Goal: Task Accomplishment & Management: Manage account settings

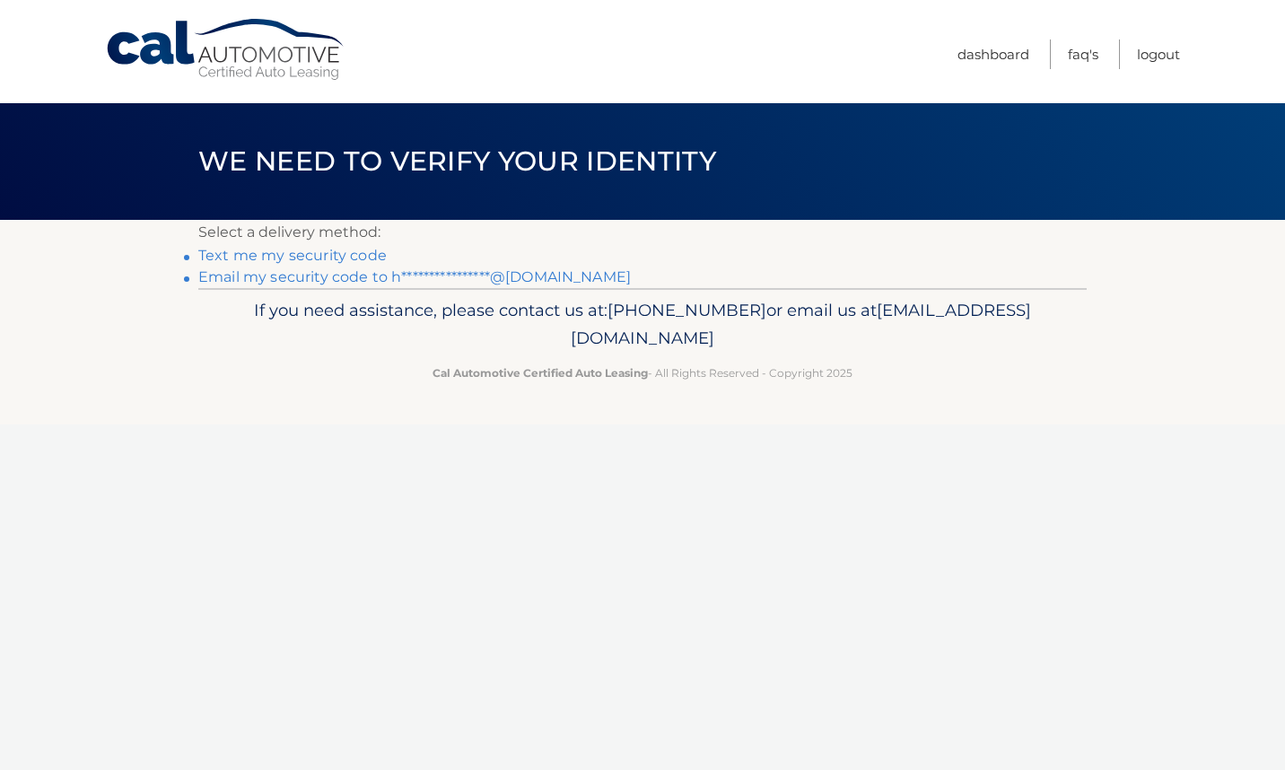
click at [513, 283] on link "**********" at bounding box center [414, 276] width 433 height 17
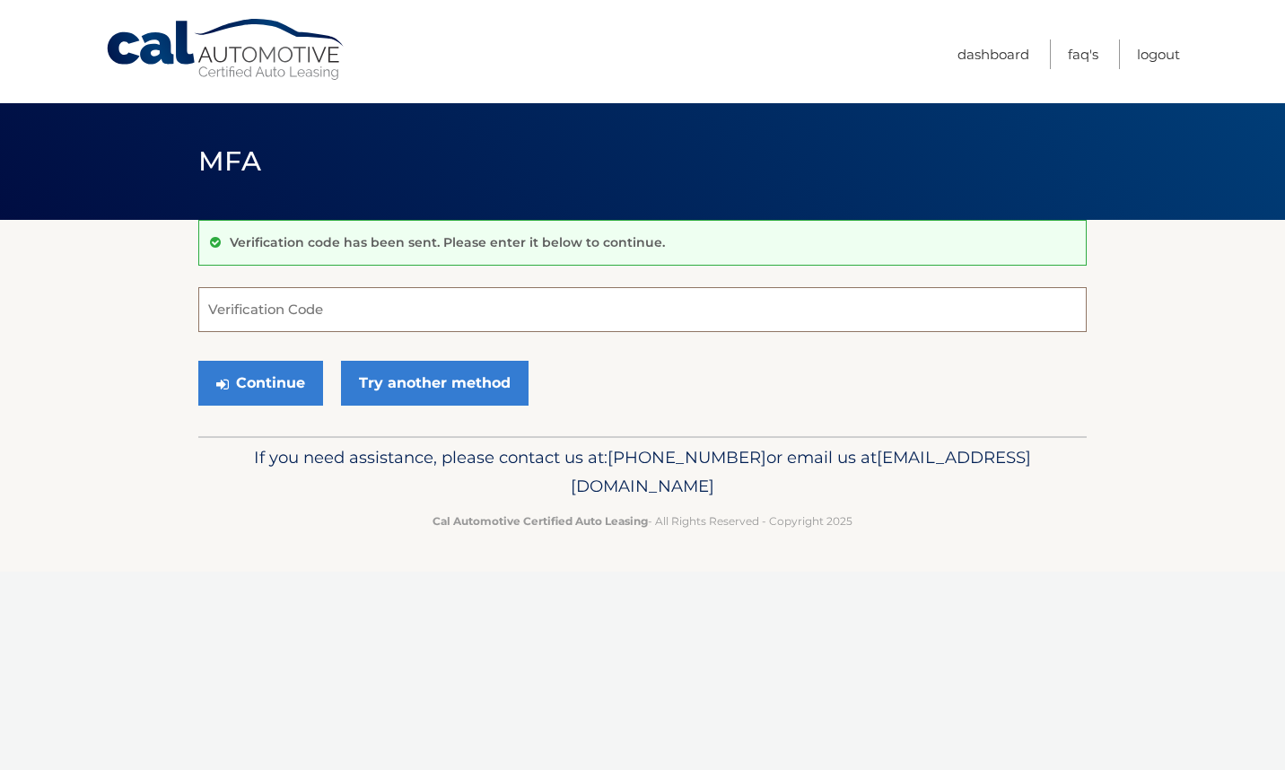
click at [306, 302] on input "Verification Code" at bounding box center [642, 309] width 889 height 45
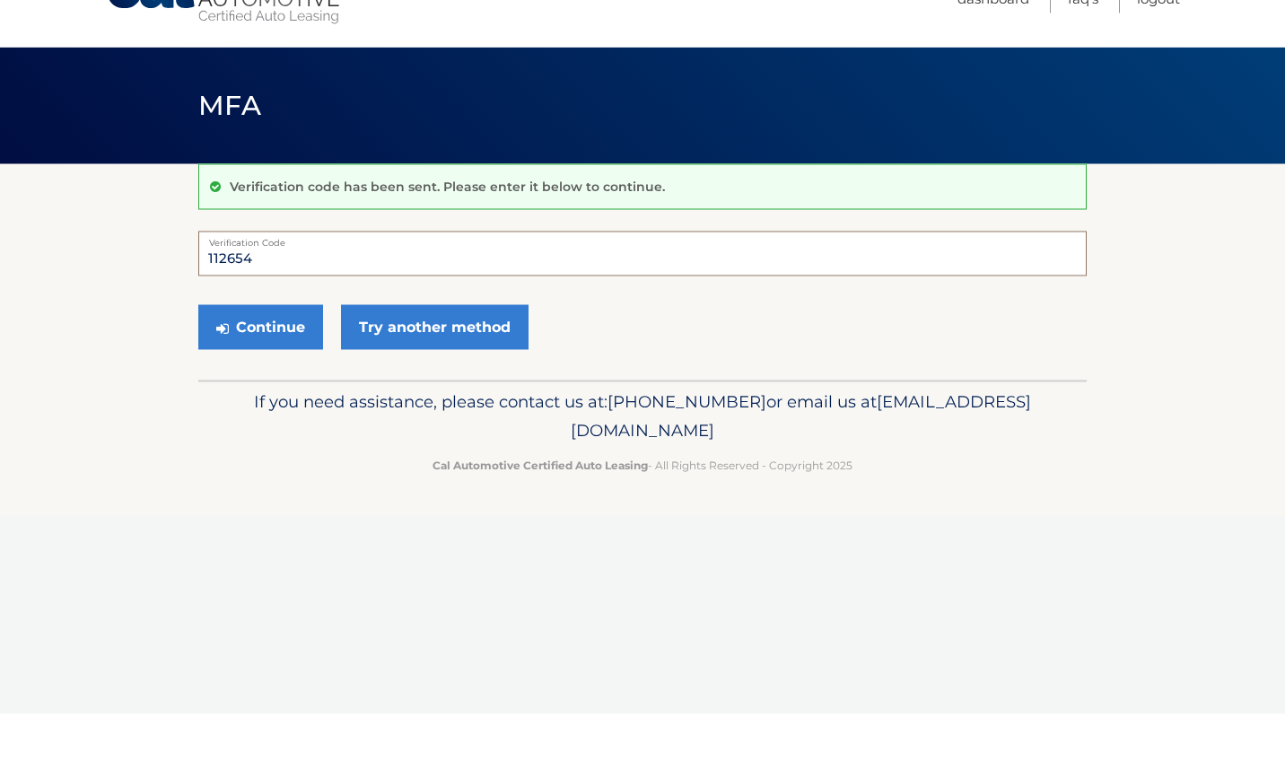
type input "112654"
click at [284, 385] on button "Continue" at bounding box center [260, 383] width 125 height 45
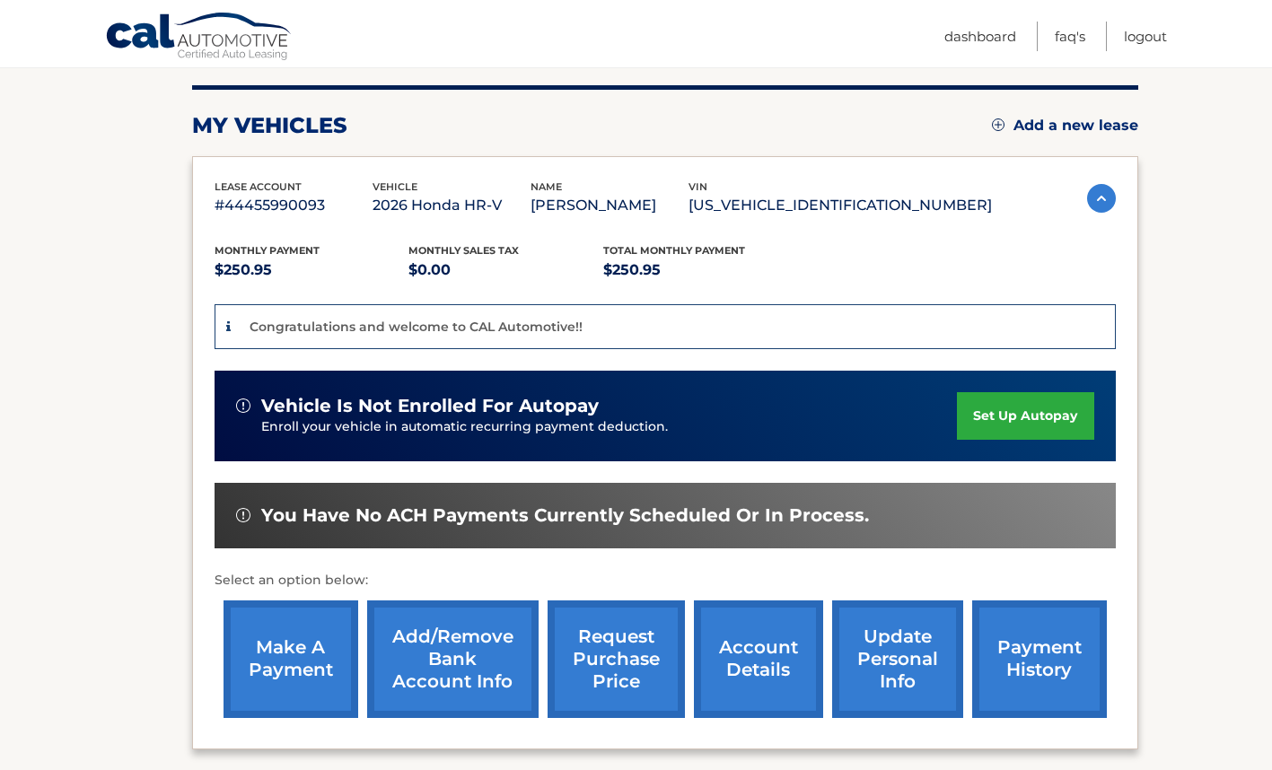
scroll to position [214, 0]
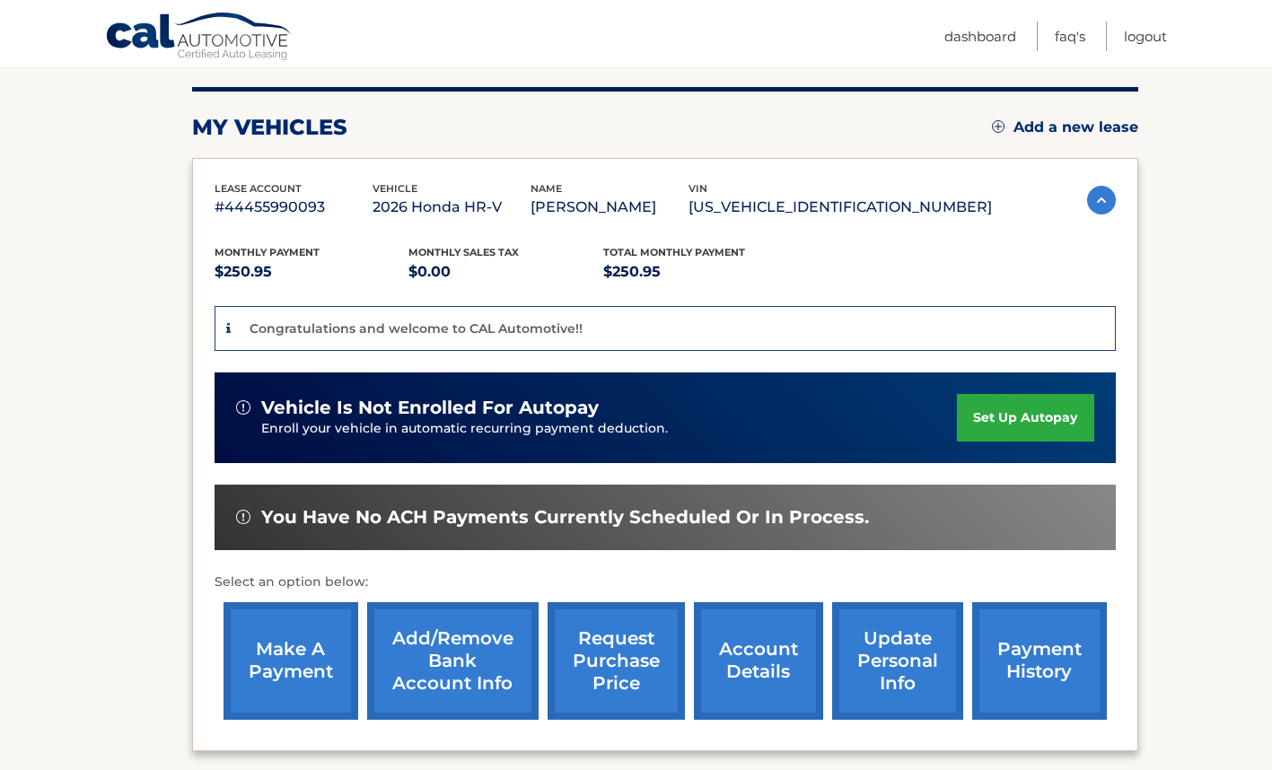
click at [1055, 679] on link "payment history" at bounding box center [1039, 661] width 135 height 118
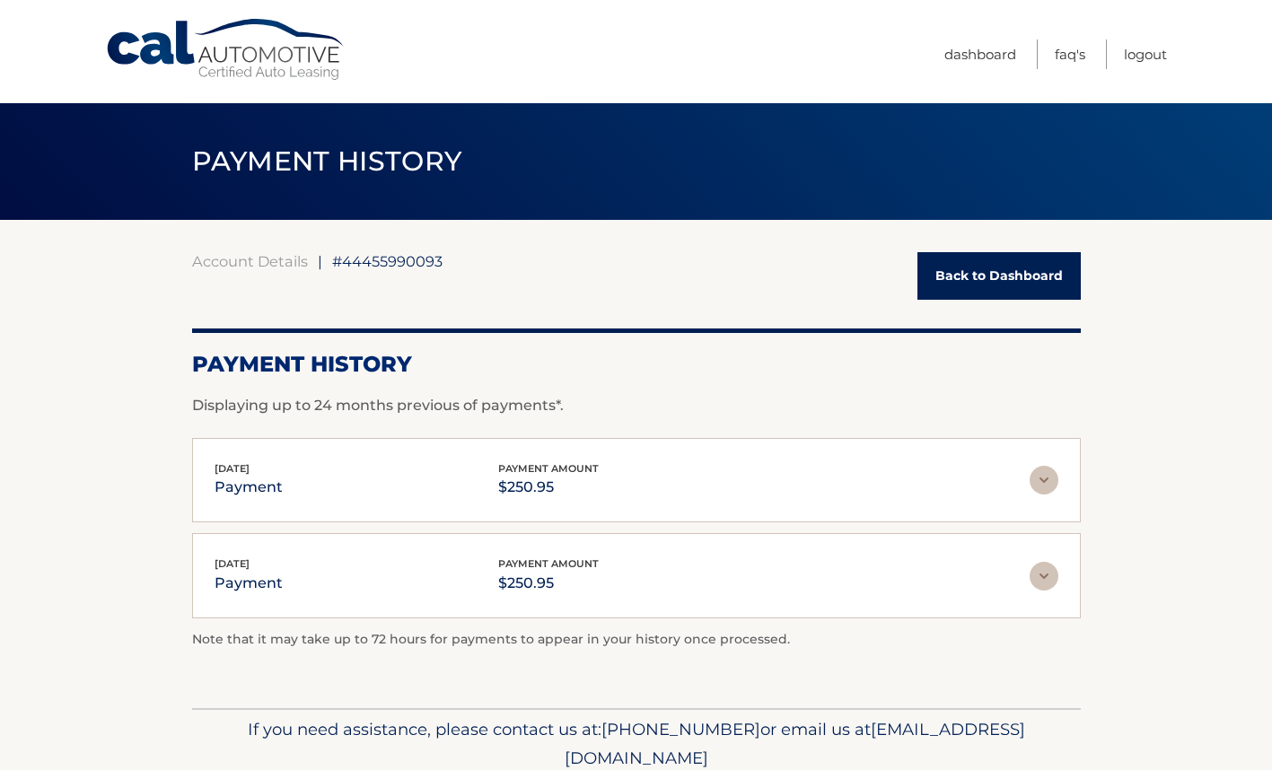
click at [1049, 482] on img at bounding box center [1043, 480] width 29 height 29
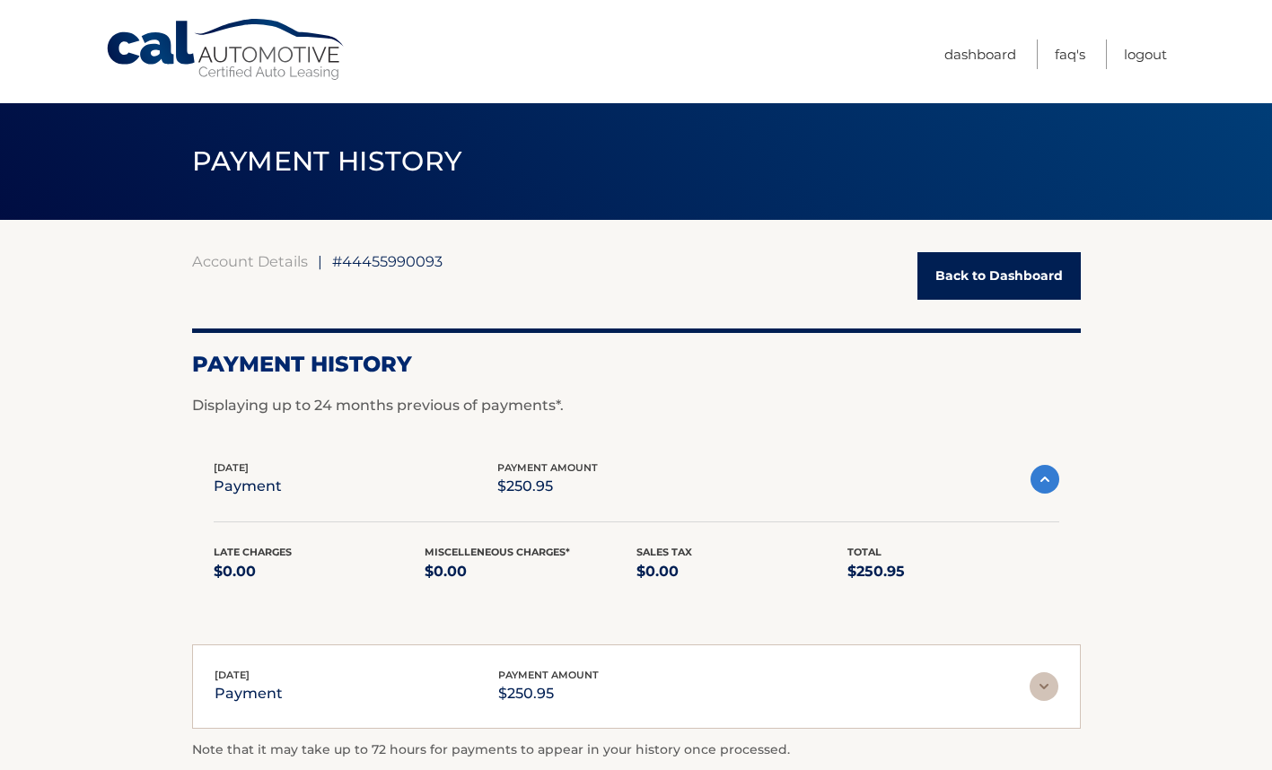
click at [1052, 478] on img at bounding box center [1044, 479] width 29 height 29
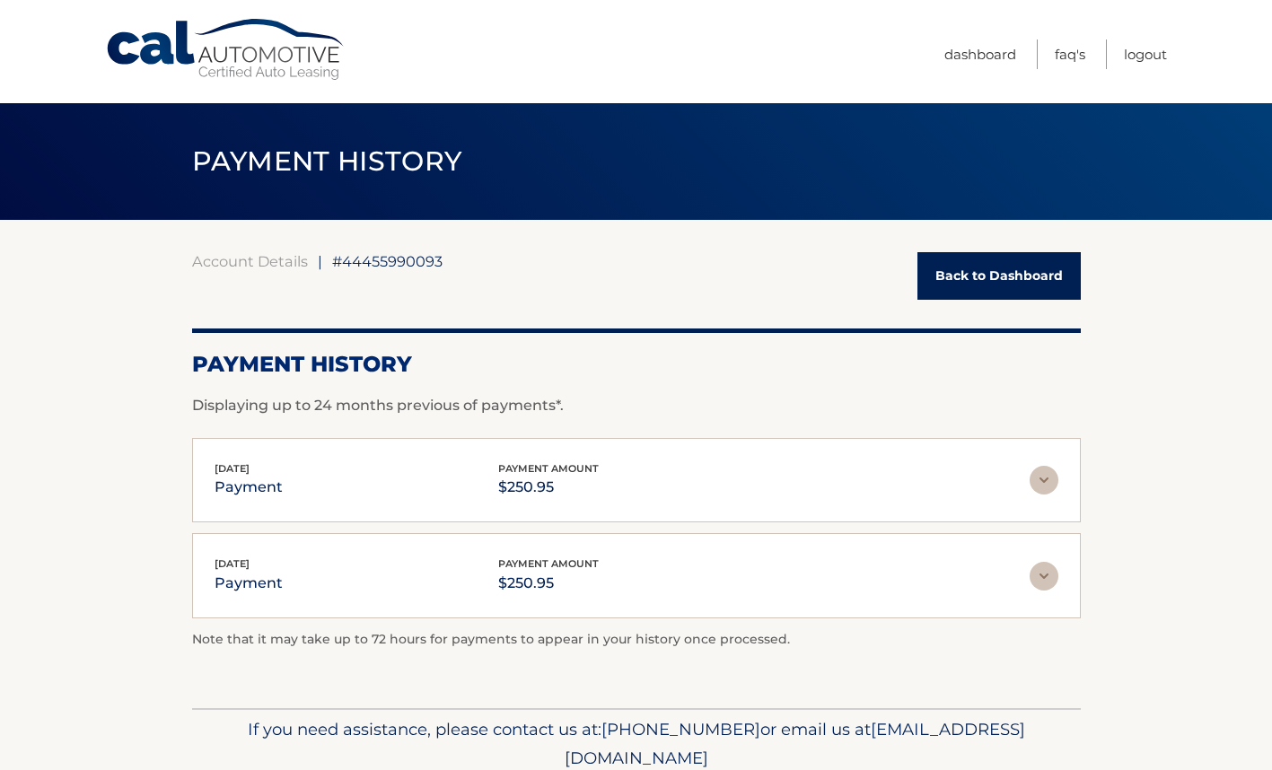
click at [1044, 286] on link "Back to Dashboard" at bounding box center [998, 276] width 163 height 48
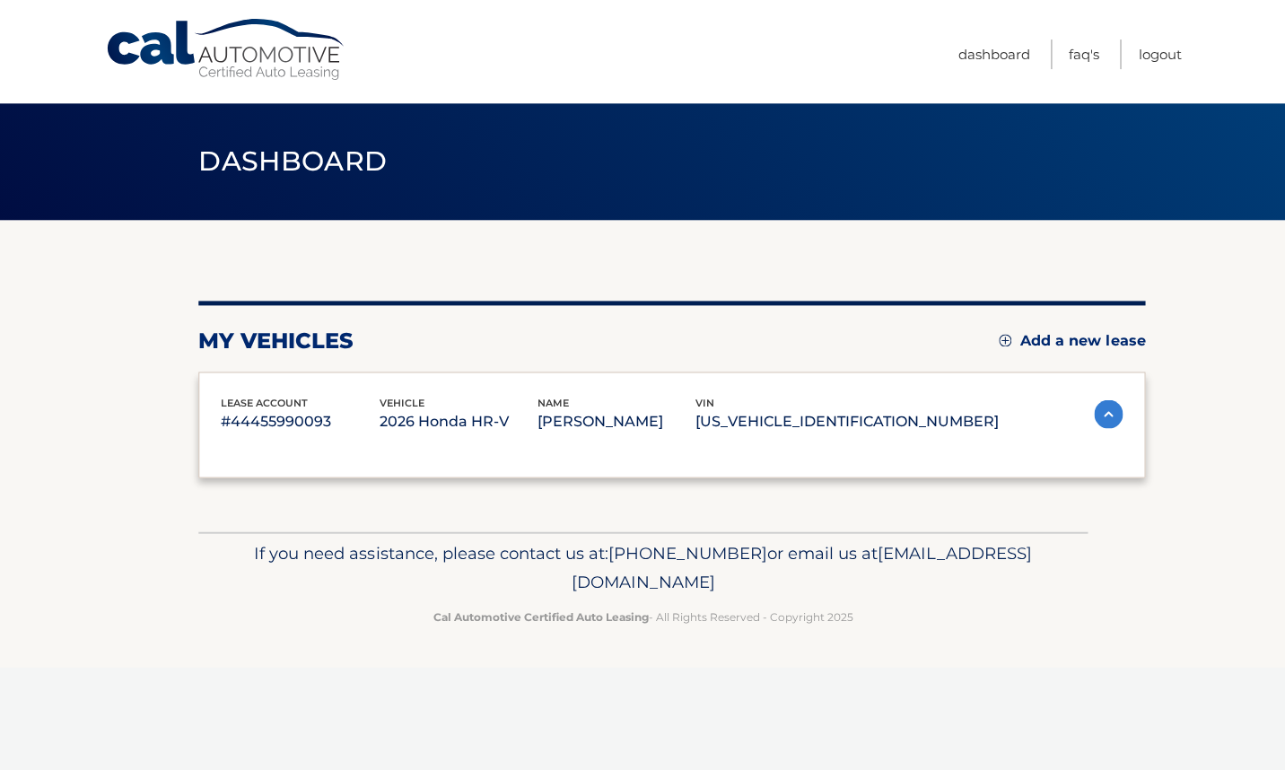
click at [1026, 263] on div "my vehicles Add a new lease lease account #44455990093 vehicle 2026 Honda HR-V …" at bounding box center [671, 375] width 946 height 311
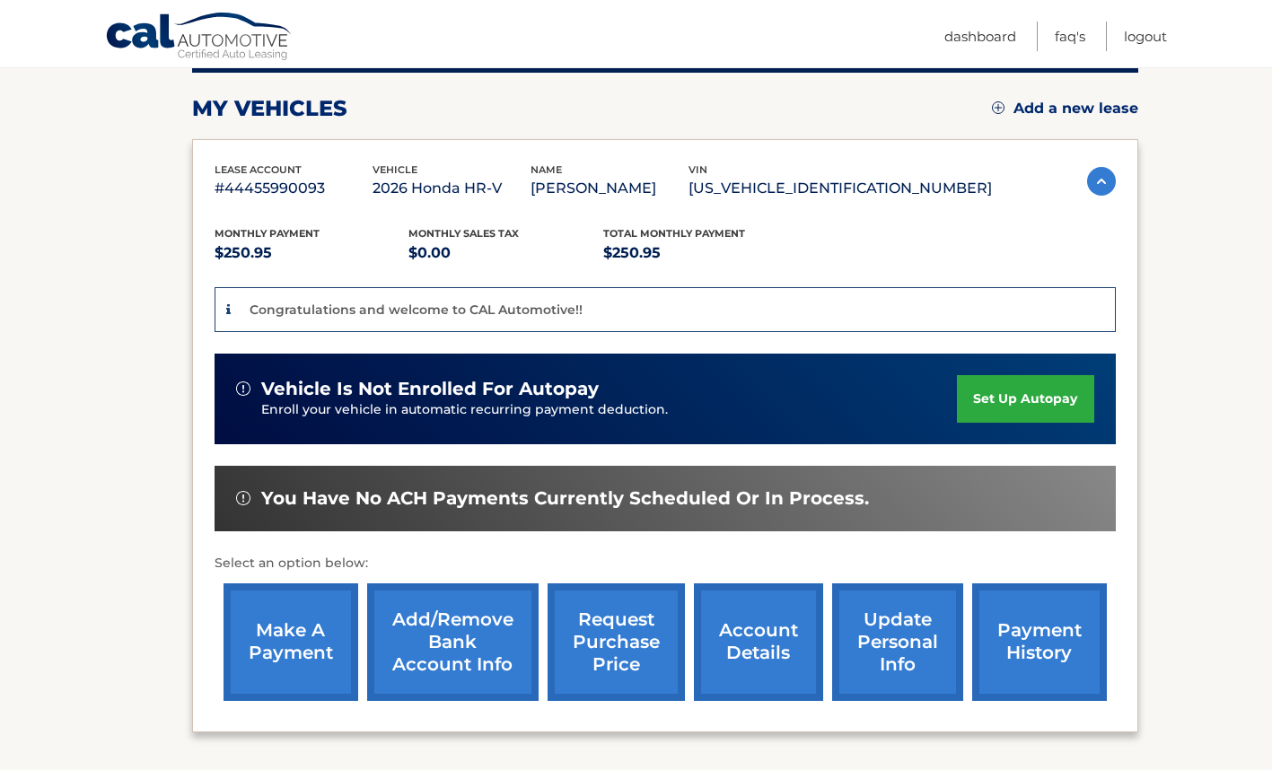
scroll to position [233, 0]
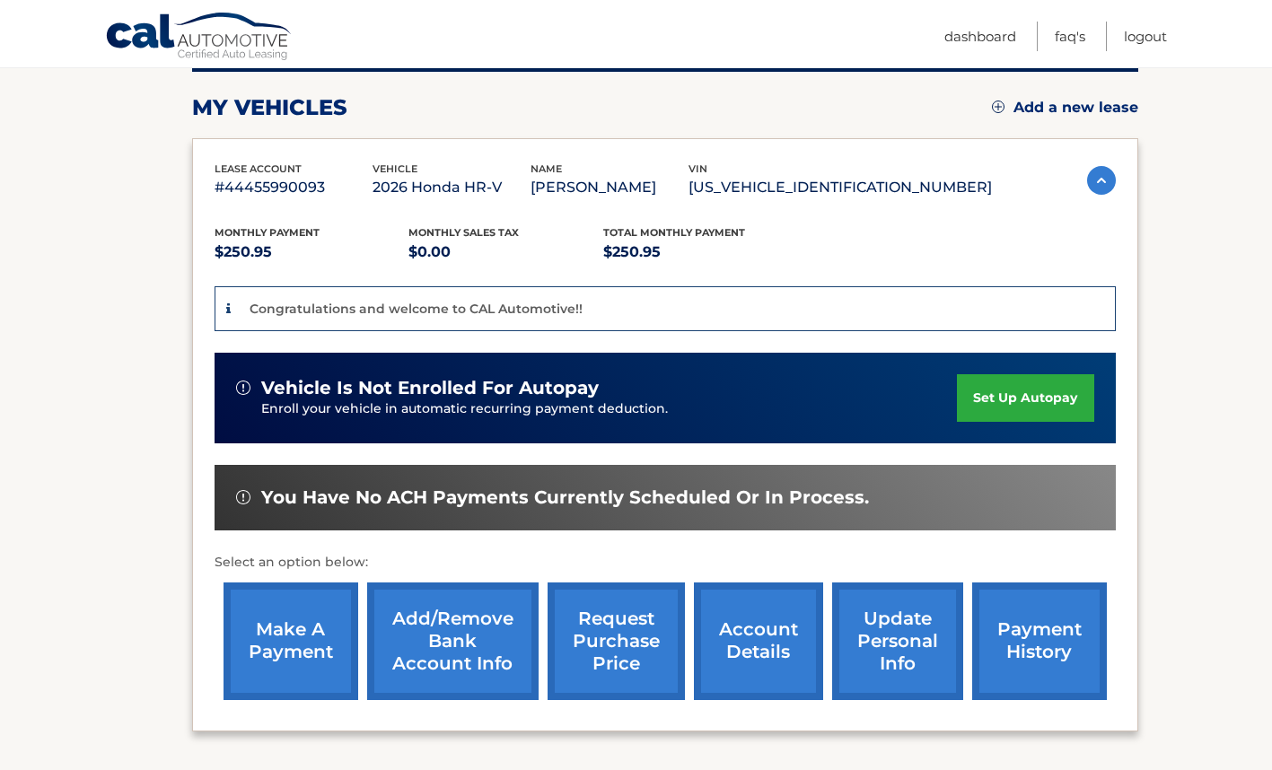
click at [300, 638] on link "make a payment" at bounding box center [290, 642] width 135 height 118
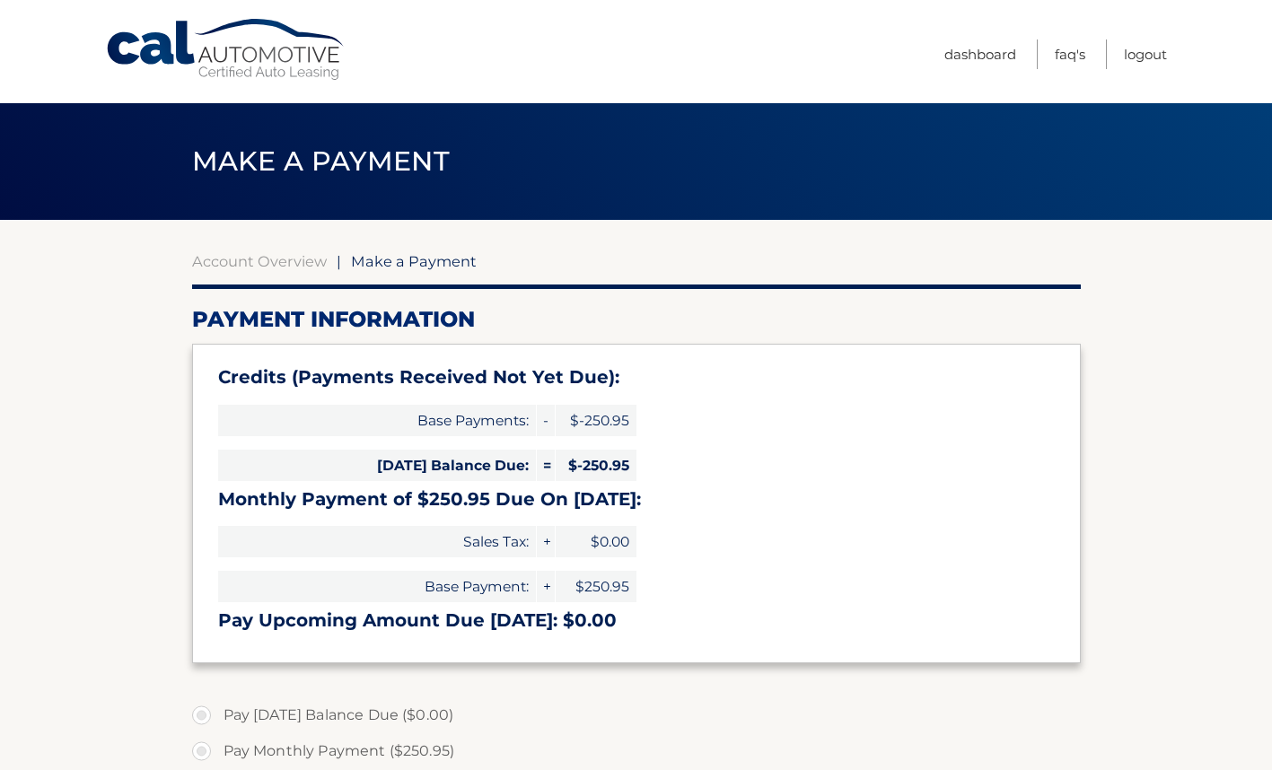
type input "0"
select select "OGI2Y2E0MzktOGE4Ny00ZWU3LWJlN2YtZTY0ODk5NTI2ZDFk"
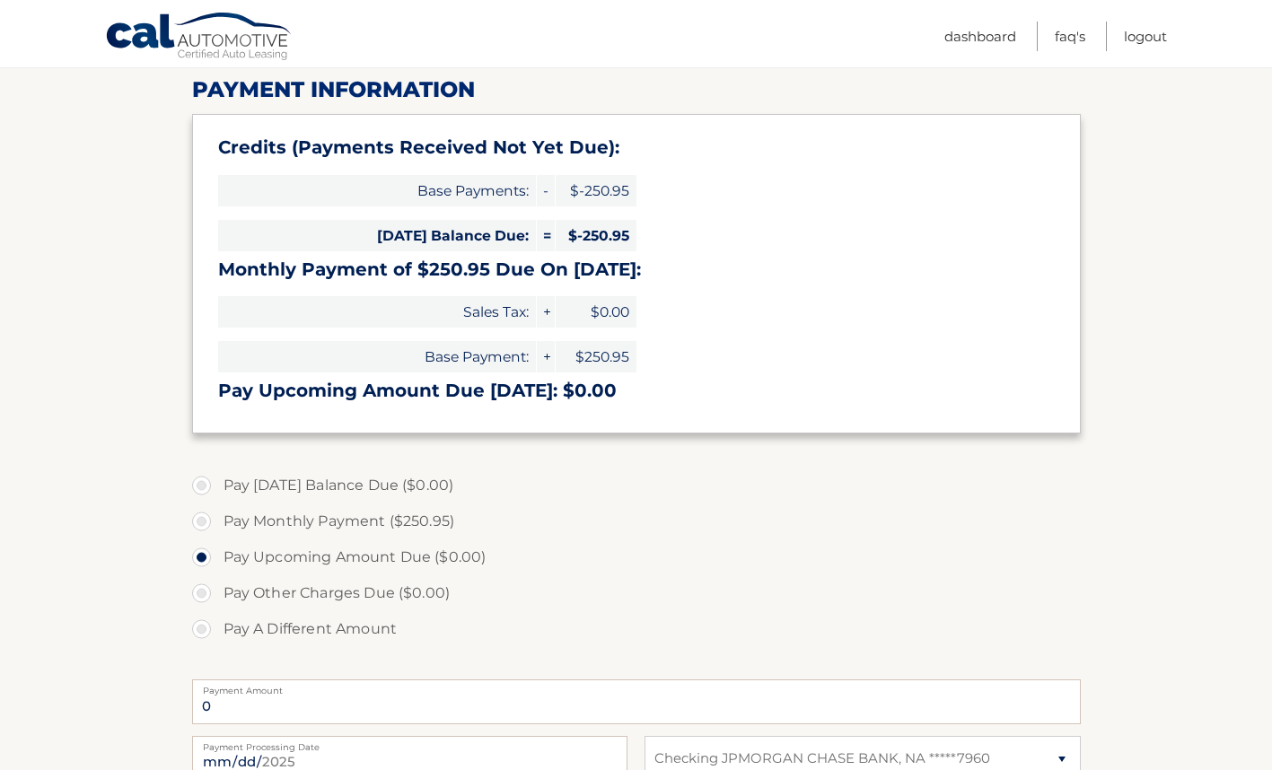
scroll to position [229, 0]
click at [1018, 502] on label "Pay Today's Balance Due ($0.00)" at bounding box center [636, 487] width 889 height 36
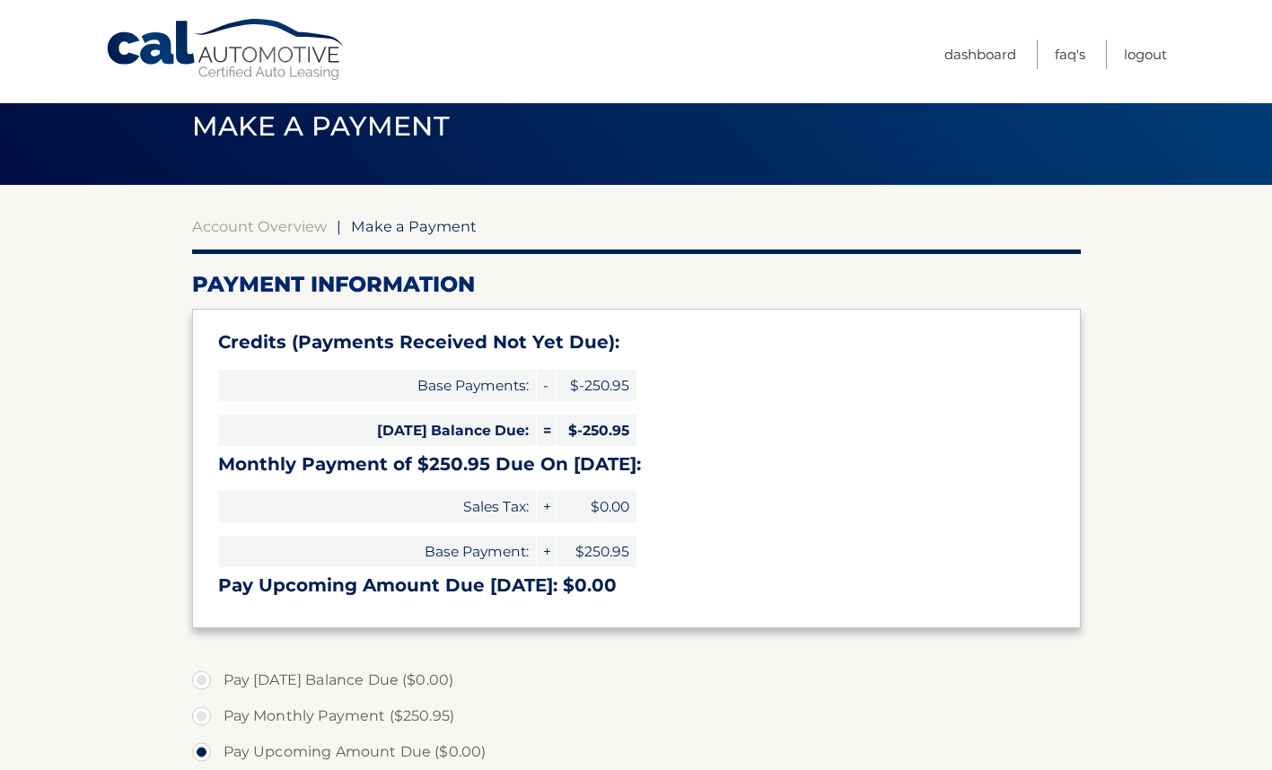
scroll to position [0, 0]
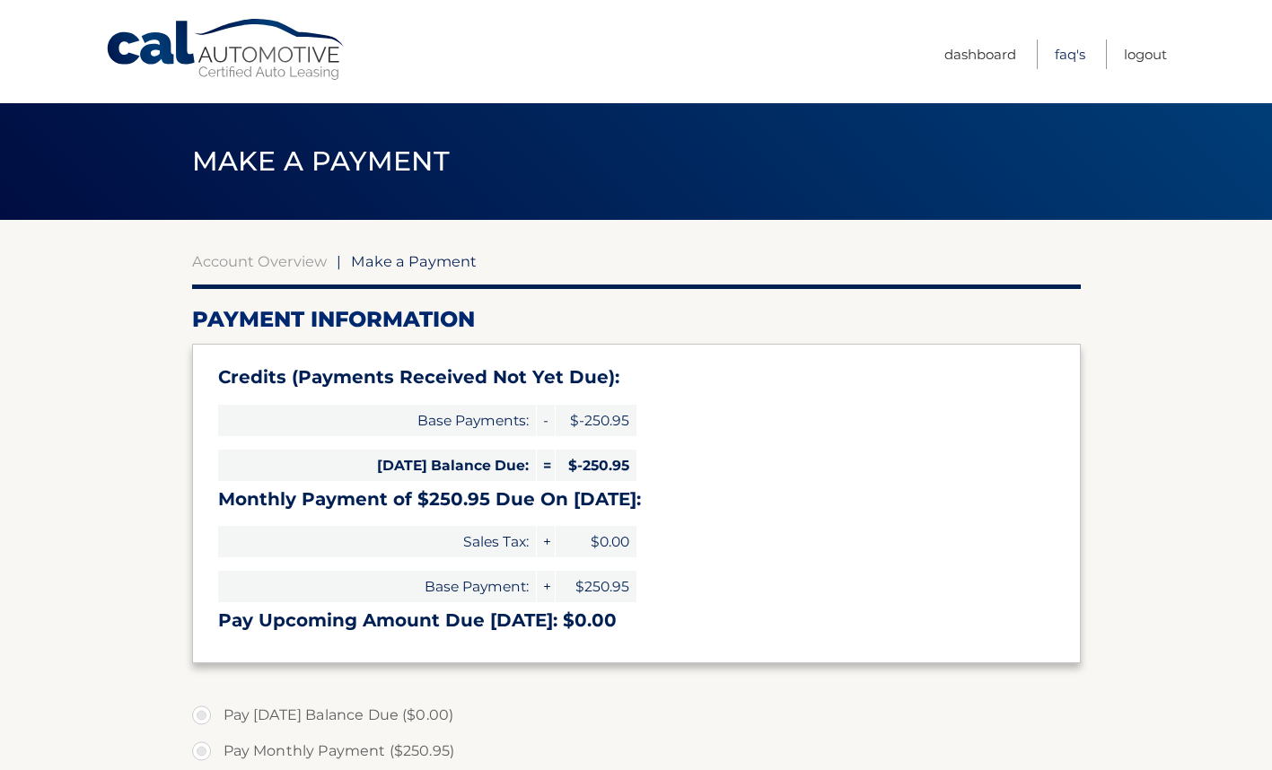
click at [1063, 55] on link "FAQ's" at bounding box center [1070, 54] width 31 height 30
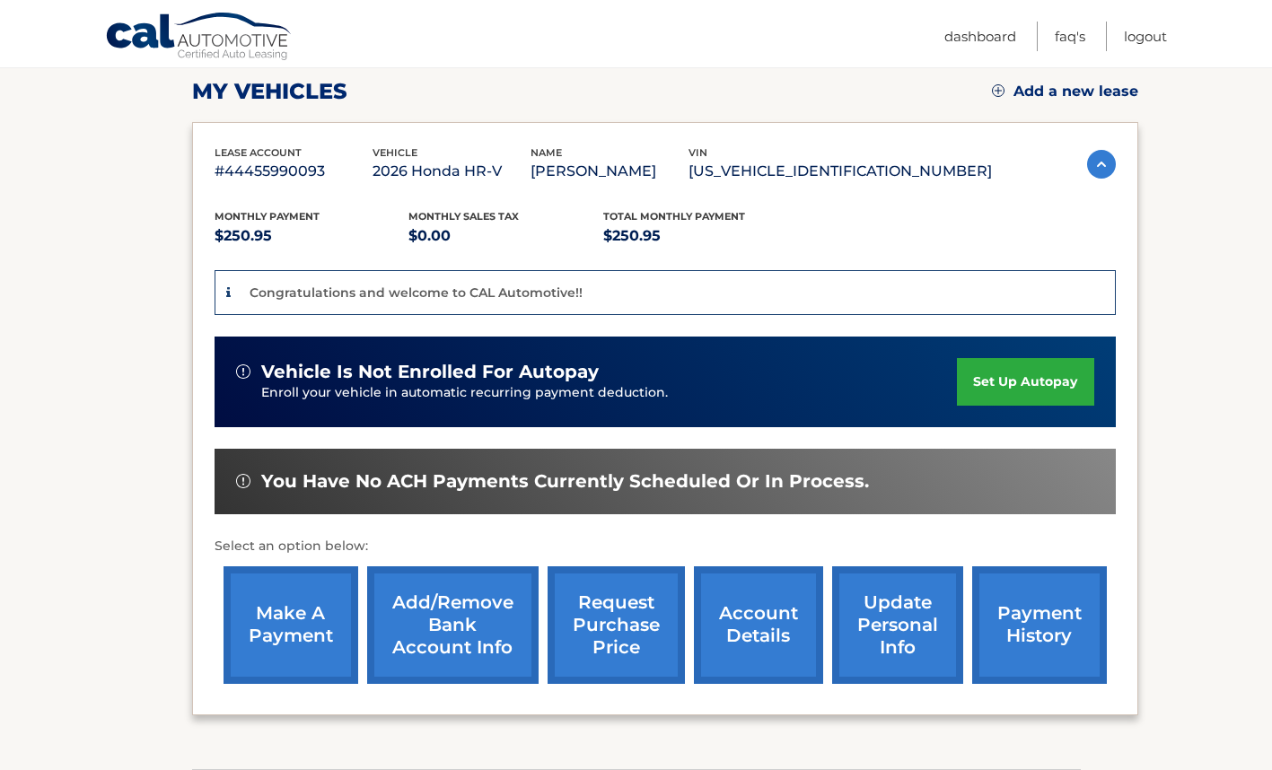
scroll to position [250, 0]
click at [768, 618] on link "account details" at bounding box center [758, 625] width 129 height 118
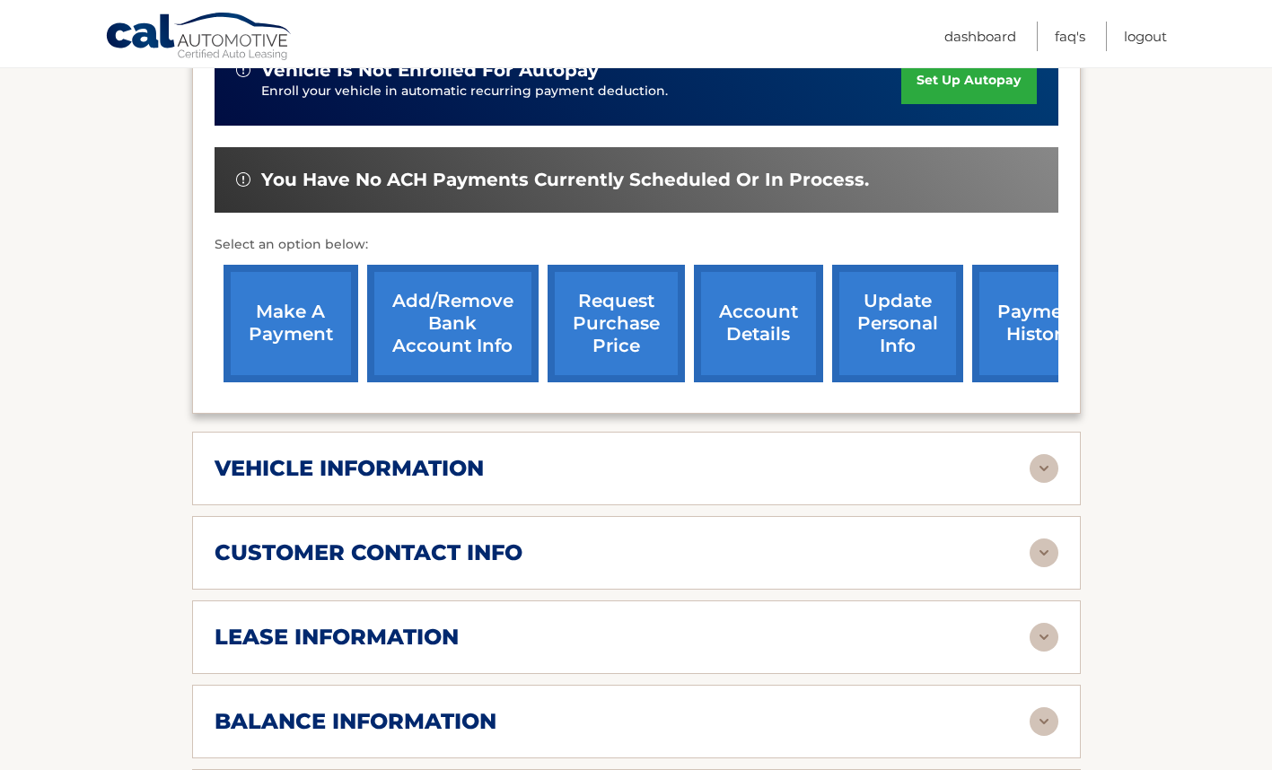
scroll to position [500, 0]
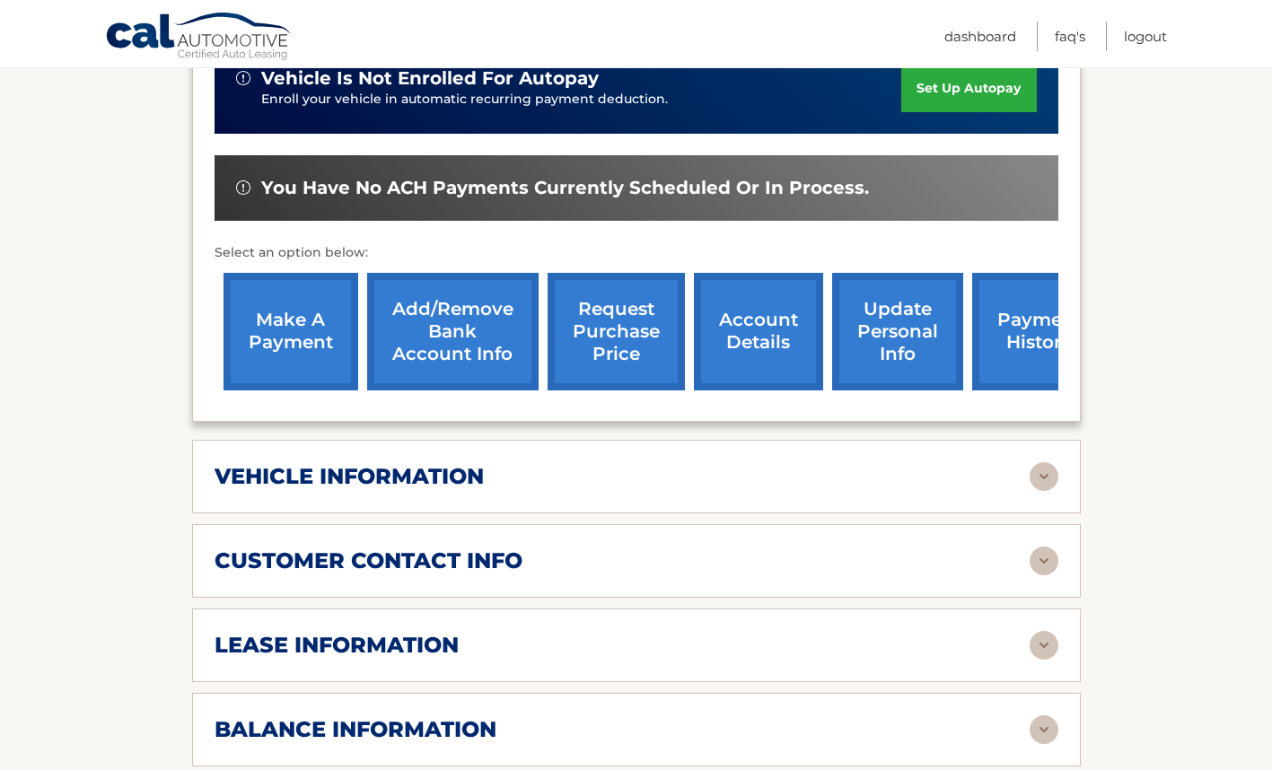
click at [773, 367] on link "account details" at bounding box center [758, 332] width 129 height 118
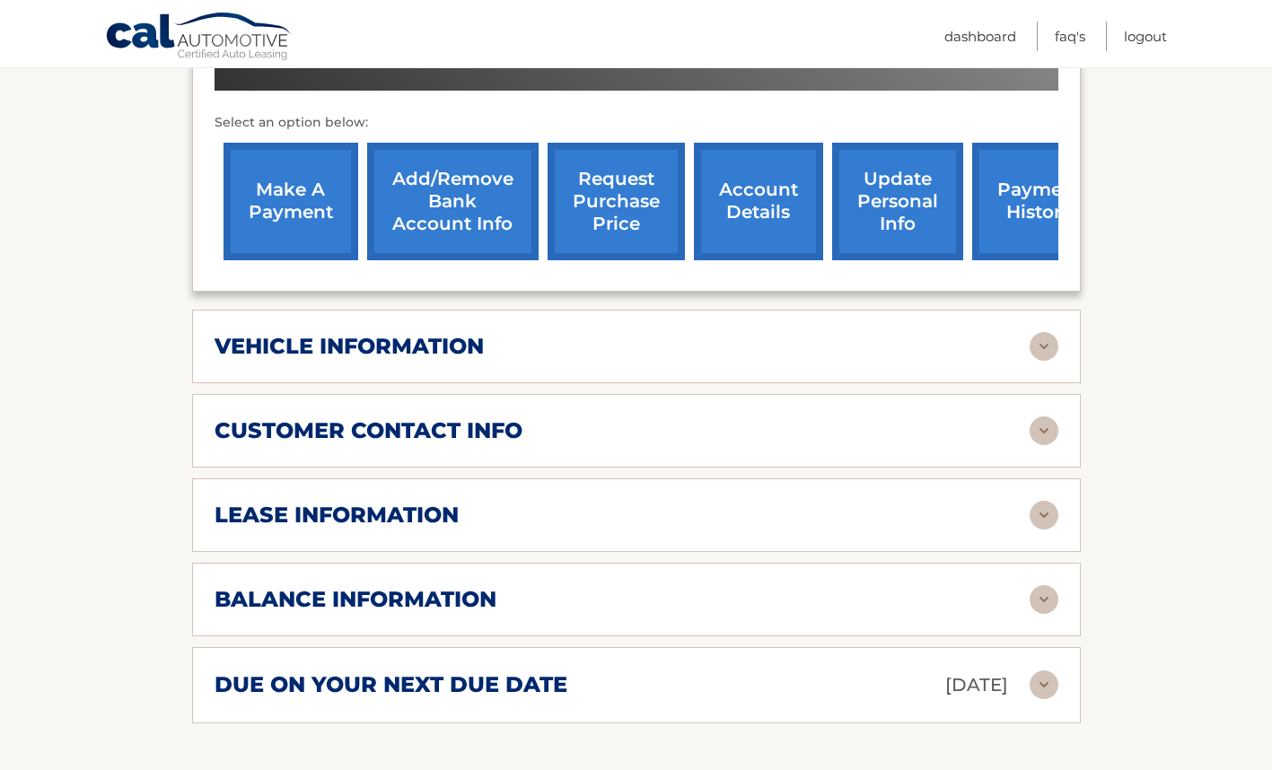
scroll to position [630, 0]
click at [638, 607] on div "balance information" at bounding box center [622, 599] width 815 height 27
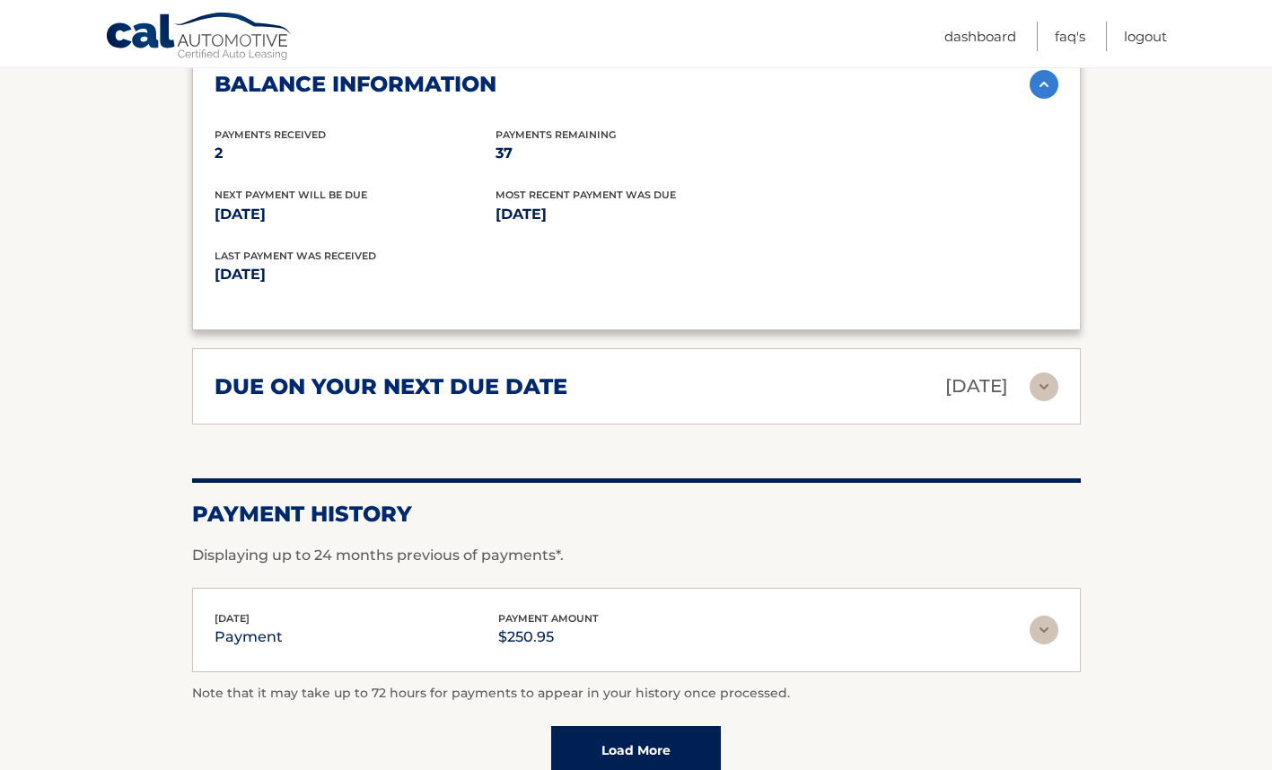
scroll to position [1158, 0]
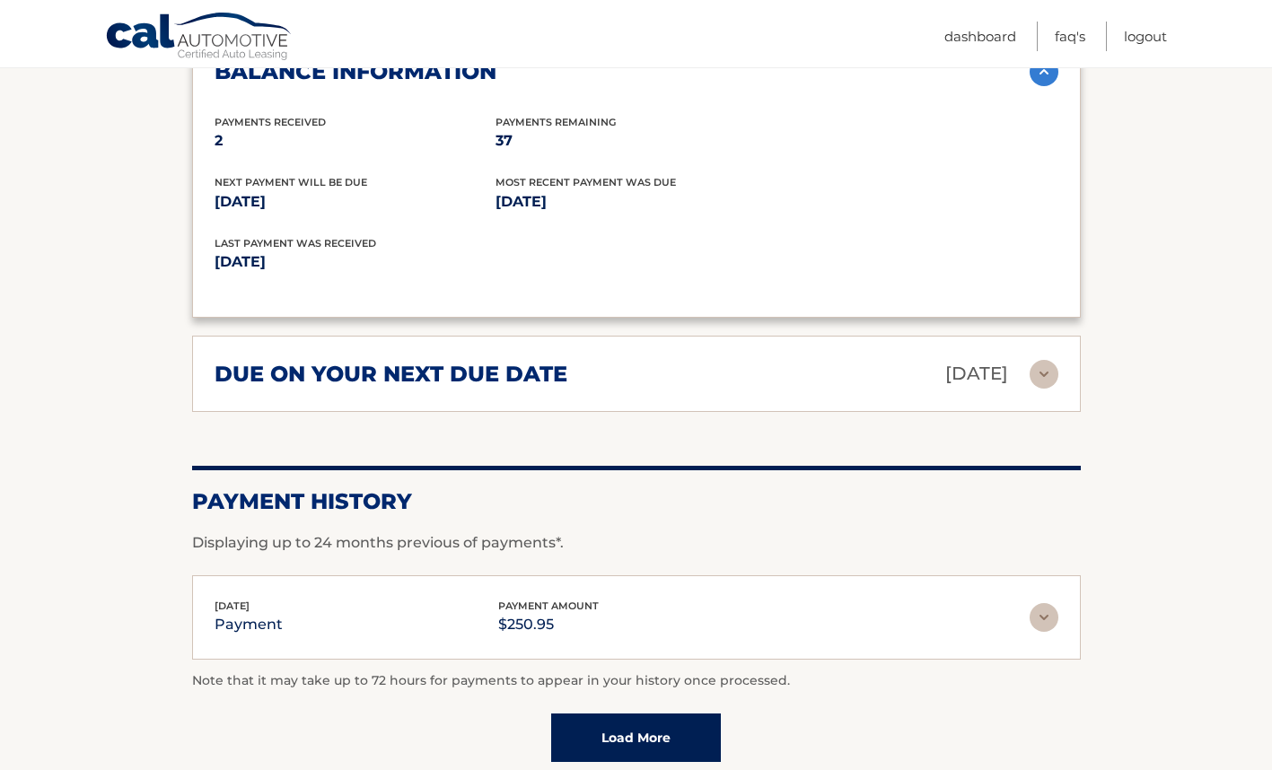
click at [1040, 377] on img at bounding box center [1043, 374] width 29 height 29
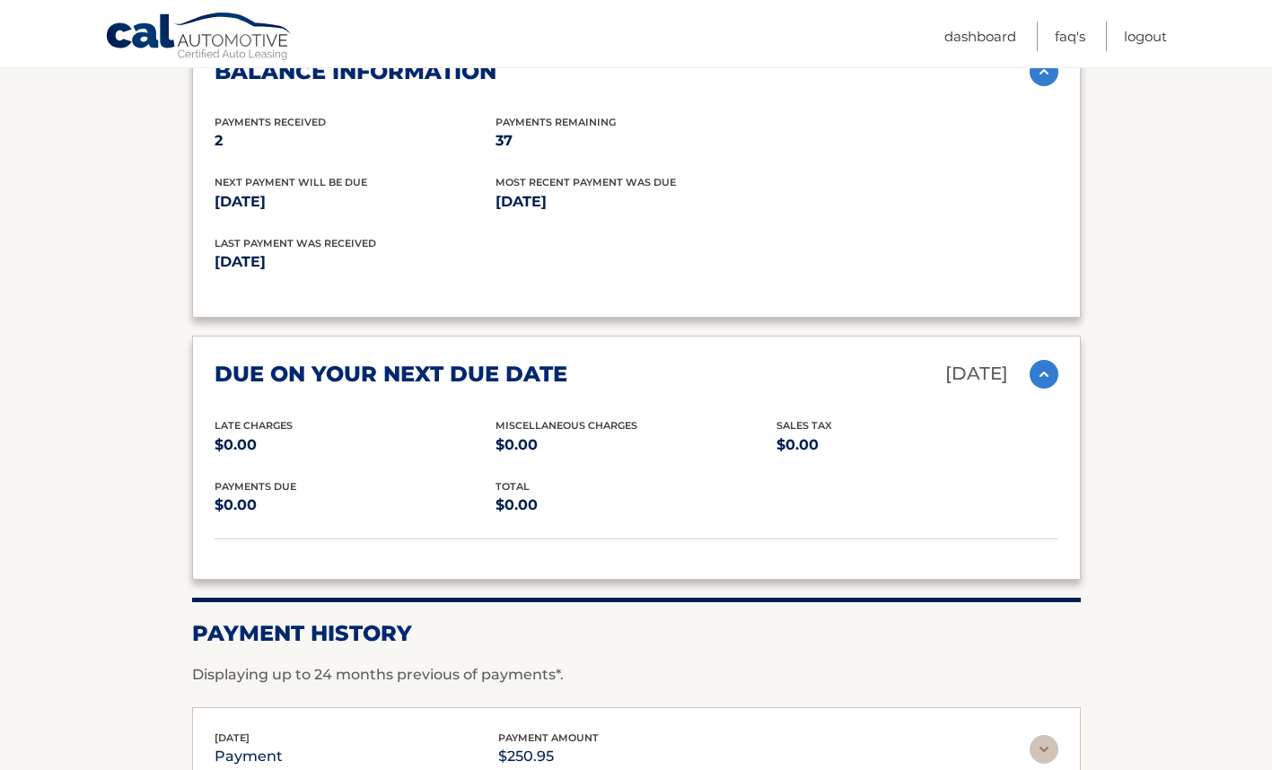
click at [1041, 369] on img at bounding box center [1043, 374] width 29 height 29
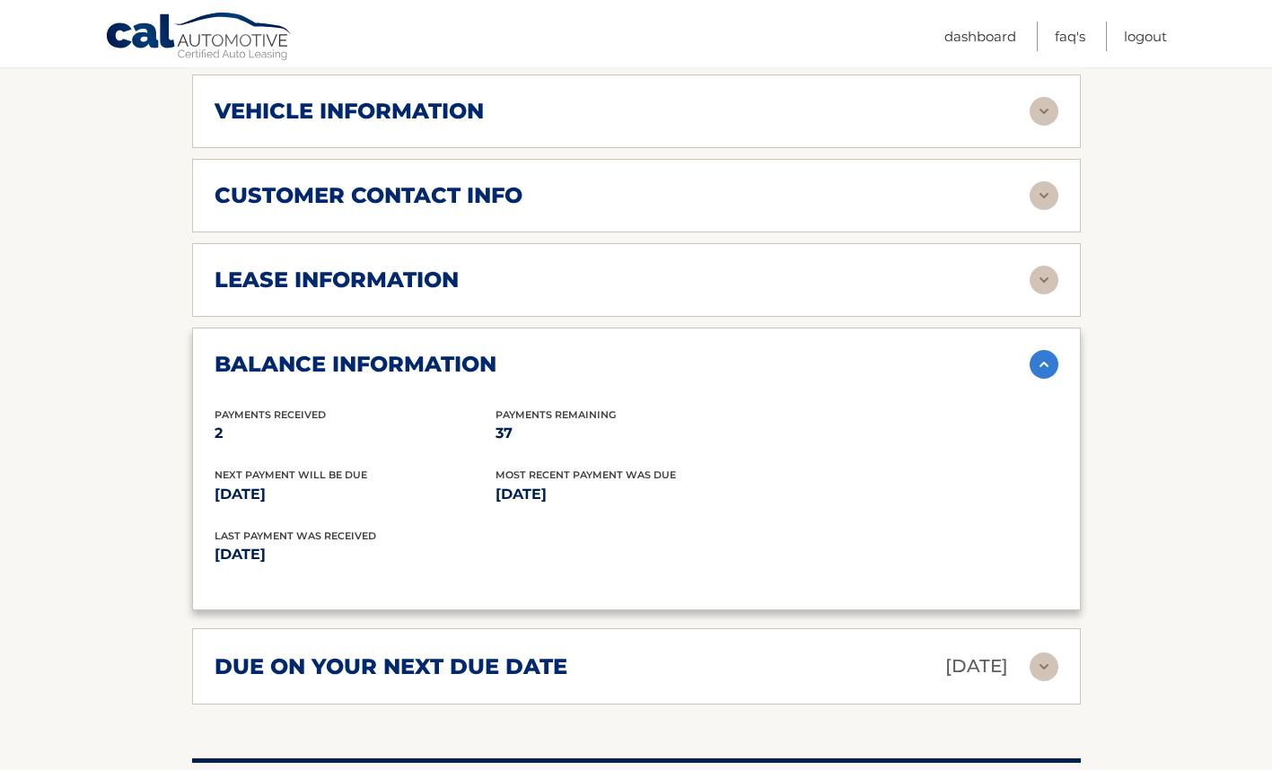
click at [1047, 374] on img at bounding box center [1043, 364] width 29 height 29
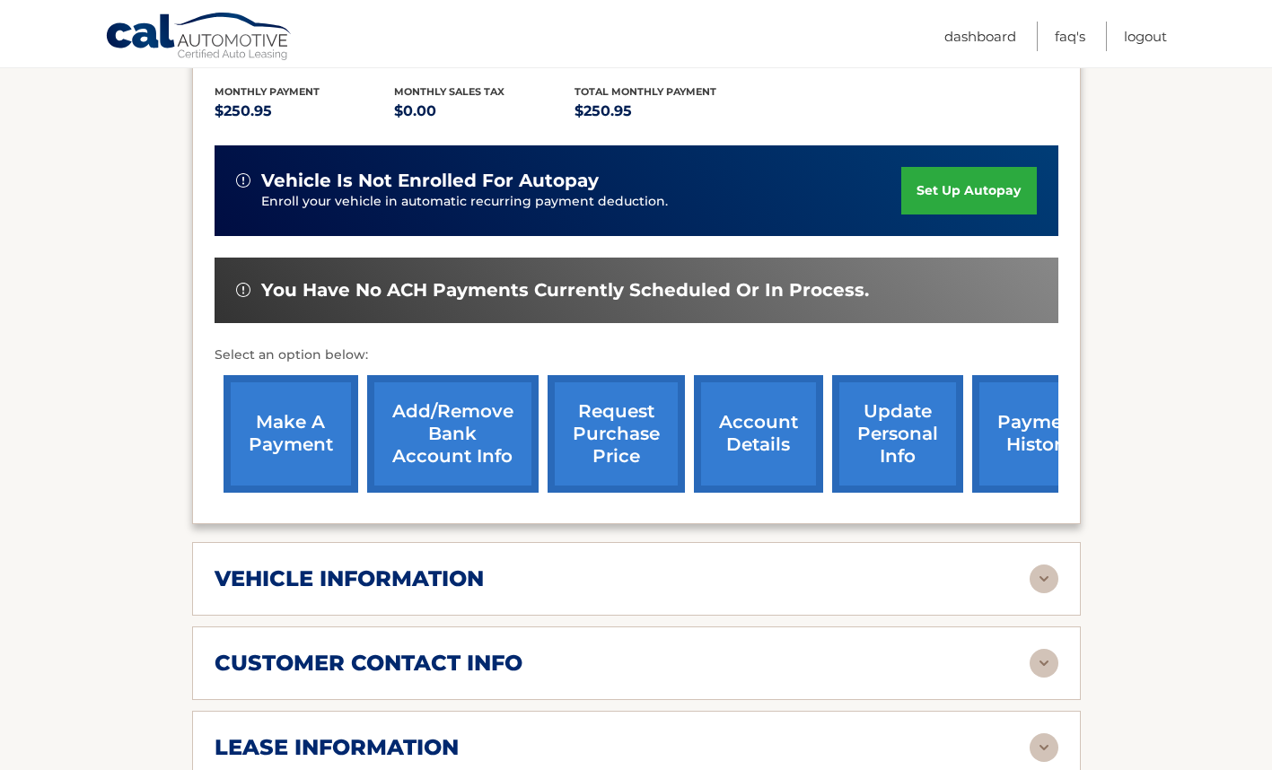
scroll to position [0, 0]
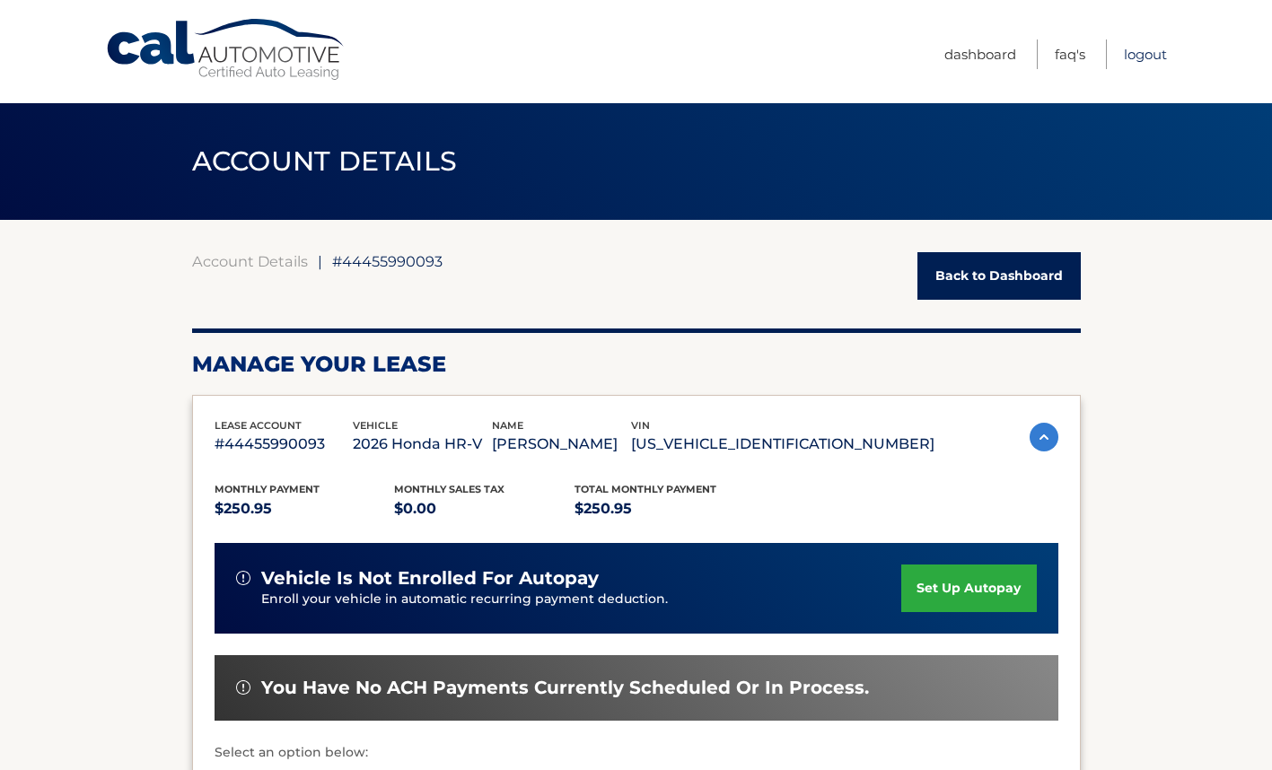
click at [1158, 48] on link "Logout" at bounding box center [1145, 54] width 43 height 30
